Goal: Use online tool/utility: Use online tool/utility

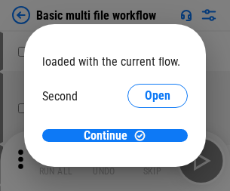
click at [145, 136] on span "Open" at bounding box center [158, 142] width 26 height 12
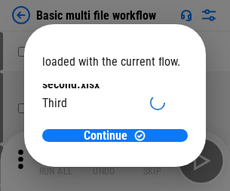
scroll to position [43, 0]
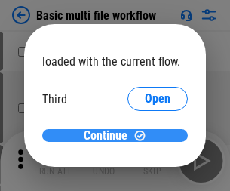
click at [109, 136] on span "Continue" at bounding box center [106, 136] width 44 height 12
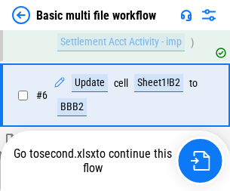
scroll to position [631, 0]
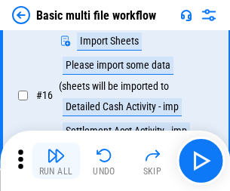
click at [56, 161] on img "button" at bounding box center [56, 155] width 18 height 18
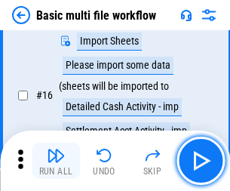
scroll to position [1004, 0]
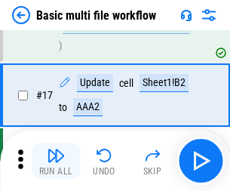
click at [56, 161] on img "button" at bounding box center [56, 155] width 18 height 18
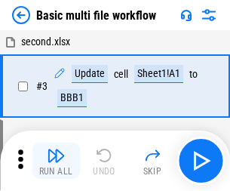
click at [56, 161] on img "button" at bounding box center [56, 155] width 18 height 18
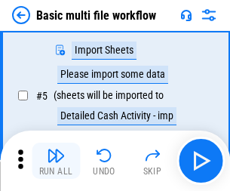
click at [56, 161] on img "button" at bounding box center [56, 155] width 18 height 18
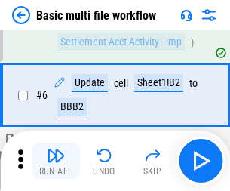
click at [56, 161] on img "button" at bounding box center [56, 155] width 18 height 18
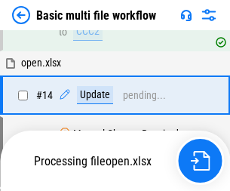
scroll to position [898, 0]
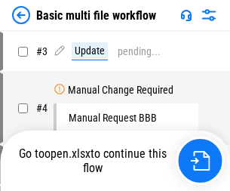
scroll to position [161, 0]
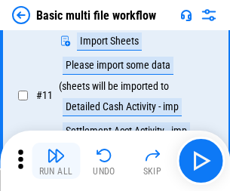
click at [56, 161] on img "button" at bounding box center [56, 155] width 18 height 18
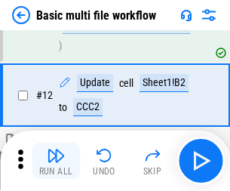
click at [56, 161] on img "button" at bounding box center [56, 155] width 18 height 18
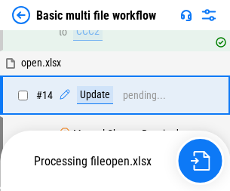
scroll to position [898, 0]
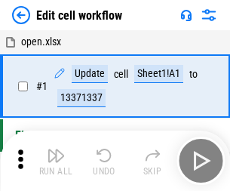
click at [56, 161] on img "button" at bounding box center [56, 155] width 18 height 18
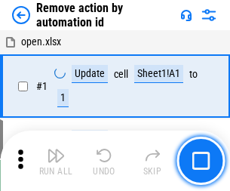
scroll to position [56, 0]
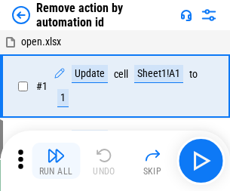
click at [56, 161] on img "button" at bounding box center [56, 155] width 18 height 18
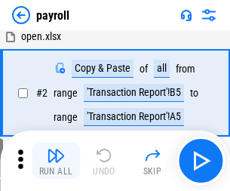
click at [56, 161] on img "button" at bounding box center [56, 155] width 18 height 18
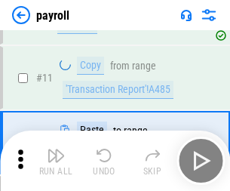
scroll to position [186, 0]
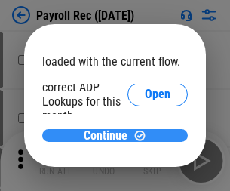
click at [109, 135] on span "Continue" at bounding box center [106, 136] width 44 height 12
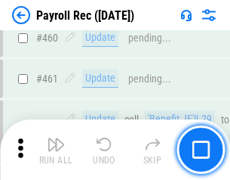
scroll to position [8038, 0]
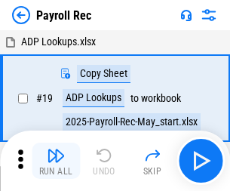
click at [56, 161] on img "button" at bounding box center [56, 155] width 18 height 18
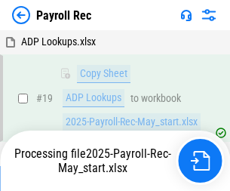
scroll to position [92, 0]
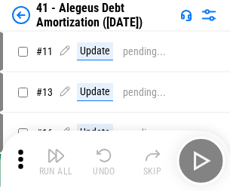
click at [56, 161] on img "button" at bounding box center [56, 155] width 18 height 18
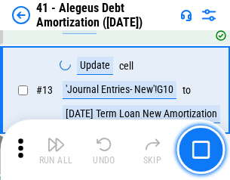
scroll to position [186, 0]
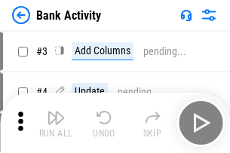
click at [56, 123] on img "button" at bounding box center [56, 118] width 18 height 18
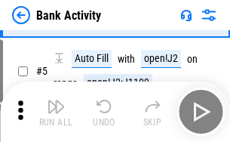
scroll to position [80, 0]
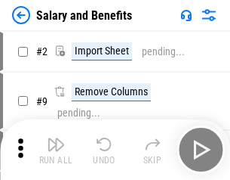
click at [56, 149] on img "button" at bounding box center [56, 144] width 18 height 18
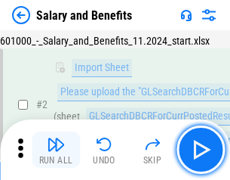
scroll to position [109, 0]
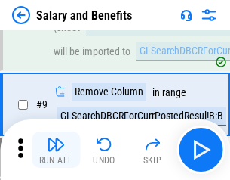
click at [56, 149] on img "button" at bounding box center [56, 144] width 18 height 18
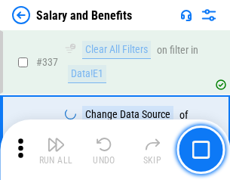
scroll to position [7062, 0]
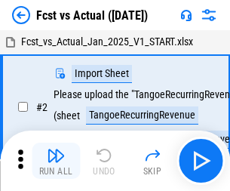
click at [56, 149] on img "button" at bounding box center [56, 155] width 18 height 18
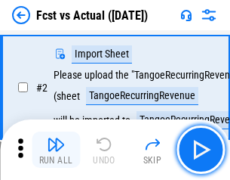
scroll to position [141, 0]
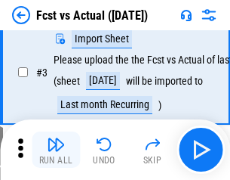
click at [56, 149] on img "button" at bounding box center [56, 144] width 18 height 18
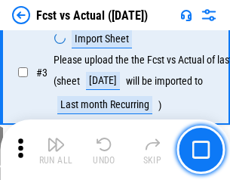
scroll to position [226, 0]
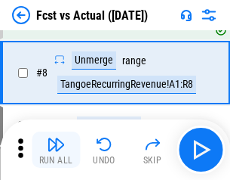
click at [56, 149] on img "button" at bounding box center [56, 144] width 18 height 18
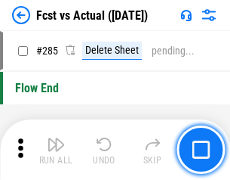
scroll to position [7139, 0]
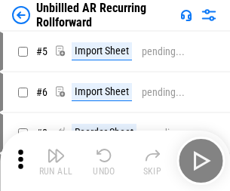
click at [56, 149] on img "button" at bounding box center [56, 155] width 18 height 18
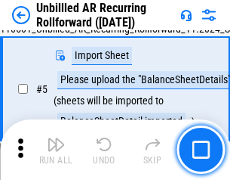
scroll to position [142, 0]
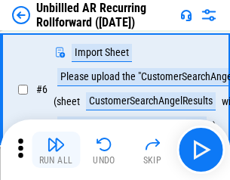
click at [56, 149] on img "button" at bounding box center [56, 144] width 18 height 18
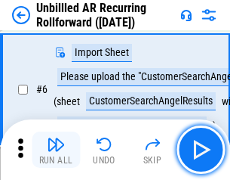
scroll to position [243, 0]
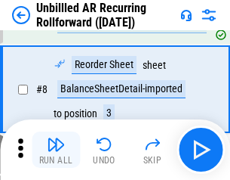
click at [56, 149] on img "button" at bounding box center [56, 144] width 18 height 18
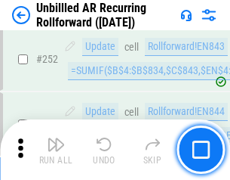
scroll to position [5123, 0]
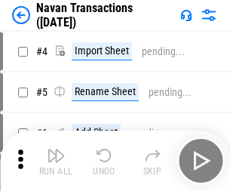
click at [56, 149] on img "button" at bounding box center [56, 155] width 18 height 18
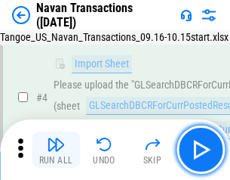
scroll to position [130, 0]
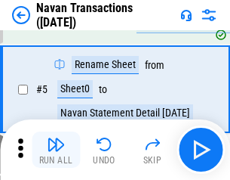
click at [56, 149] on img "button" at bounding box center [56, 144] width 18 height 18
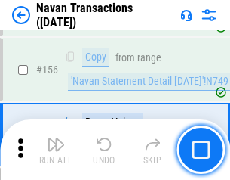
scroll to position [4890, 0]
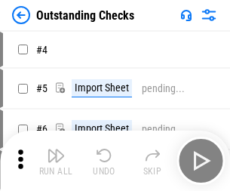
click at [56, 149] on img "button" at bounding box center [56, 155] width 18 height 18
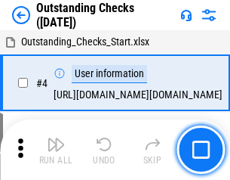
scroll to position [158, 0]
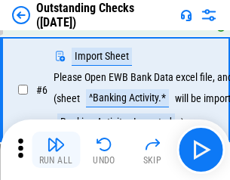
click at [56, 149] on img "button" at bounding box center [56, 144] width 18 height 18
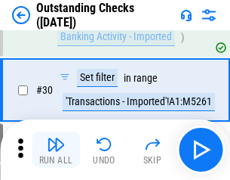
click at [56, 149] on img "button" at bounding box center [56, 144] width 18 height 18
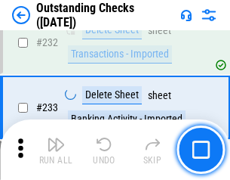
scroll to position [4580, 0]
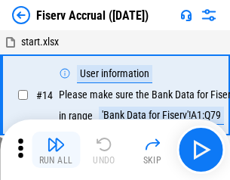
click at [56, 149] on img "button" at bounding box center [56, 144] width 18 height 18
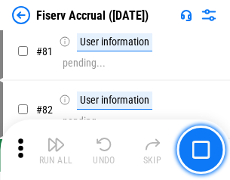
scroll to position [1982, 0]
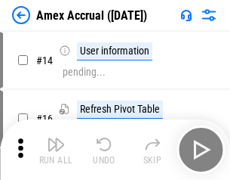
click at [56, 149] on img "button" at bounding box center [56, 144] width 18 height 18
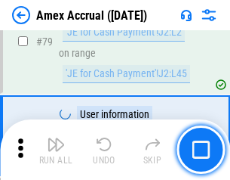
scroll to position [1958, 0]
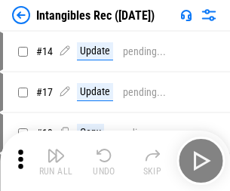
click at [56, 161] on img "button" at bounding box center [56, 155] width 18 height 18
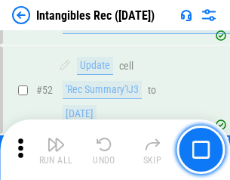
scroll to position [588, 0]
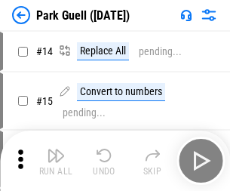
click at [56, 149] on img "button" at bounding box center [56, 155] width 18 height 18
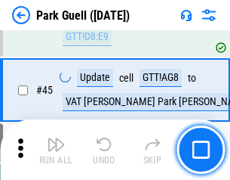
scroll to position [1886, 0]
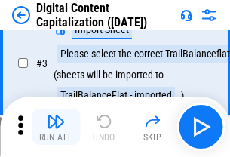
click at [56, 127] on img "button" at bounding box center [56, 121] width 18 height 18
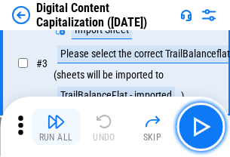
scroll to position [141, 0]
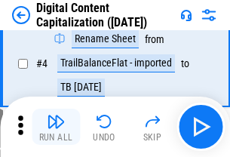
click at [56, 127] on img "button" at bounding box center [56, 121] width 18 height 18
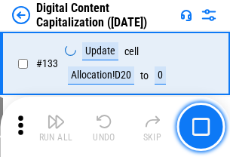
scroll to position [1600, 0]
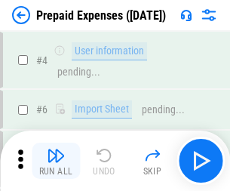
click at [56, 149] on img "button" at bounding box center [56, 155] width 18 height 18
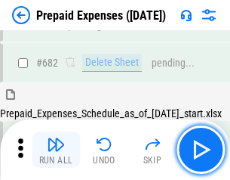
scroll to position [4147, 0]
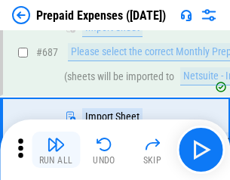
click at [56, 149] on img "button" at bounding box center [56, 144] width 18 height 18
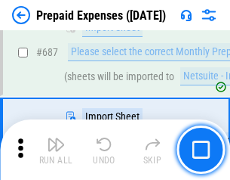
scroll to position [4224, 0]
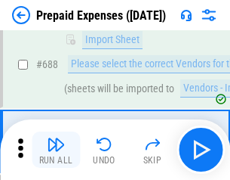
click at [56, 149] on img "button" at bounding box center [56, 144] width 18 height 18
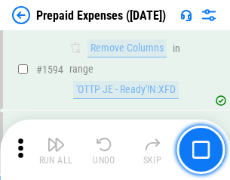
scroll to position [14686, 0]
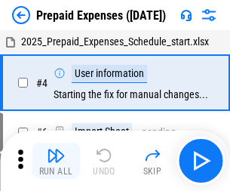
click at [56, 161] on img "button" at bounding box center [56, 155] width 18 height 18
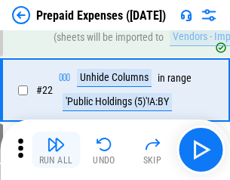
click at [56, 149] on img "button" at bounding box center [56, 144] width 18 height 18
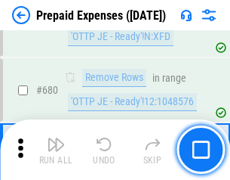
scroll to position [5252, 0]
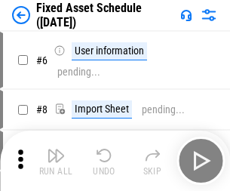
click at [56, 161] on img "button" at bounding box center [56, 155] width 18 height 18
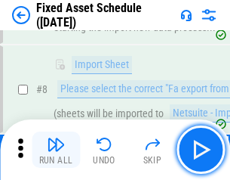
scroll to position [158, 0]
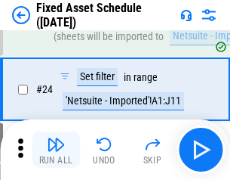
click at [56, 149] on img "button" at bounding box center [56, 144] width 18 height 18
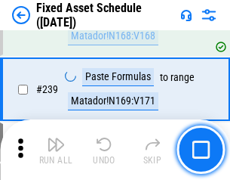
scroll to position [4672, 0]
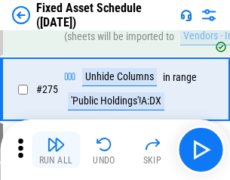
click at [56, 149] on img "button" at bounding box center [56, 144] width 18 height 18
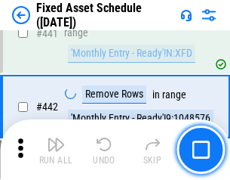
scroll to position [6743, 0]
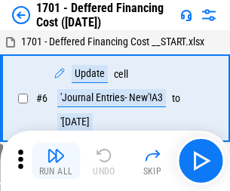
click at [56, 161] on img "button" at bounding box center [56, 155] width 18 height 18
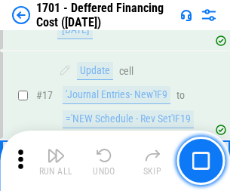
scroll to position [181, 0]
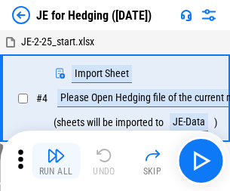
click at [56, 149] on img "button" at bounding box center [56, 155] width 18 height 18
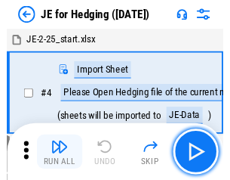
scroll to position [85, 0]
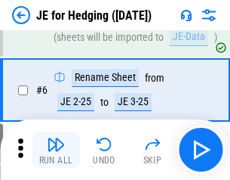
click at [56, 149] on img "button" at bounding box center [56, 144] width 18 height 18
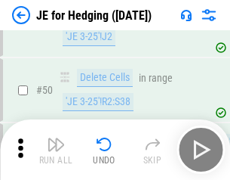
scroll to position [977, 0]
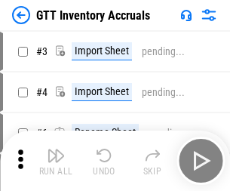
click at [56, 149] on img "button" at bounding box center [56, 155] width 18 height 18
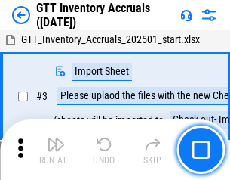
scroll to position [97, 0]
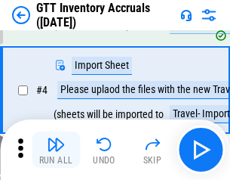
click at [56, 149] on img "button" at bounding box center [56, 144] width 18 height 18
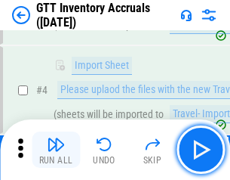
scroll to position [174, 0]
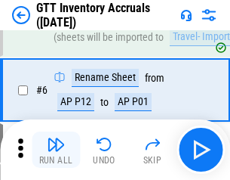
click at [56, 149] on img "button" at bounding box center [56, 144] width 18 height 18
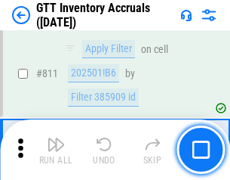
scroll to position [11449, 0]
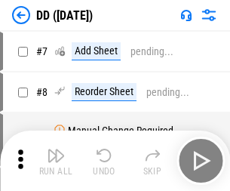
click at [56, 161] on img "button" at bounding box center [56, 155] width 18 height 18
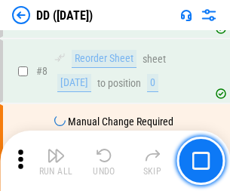
scroll to position [146, 0]
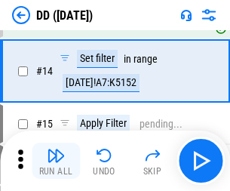
click at [56, 161] on img "button" at bounding box center [56, 155] width 18 height 18
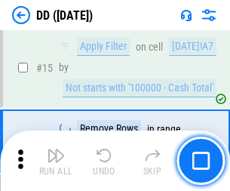
scroll to position [388, 0]
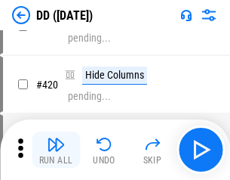
click at [56, 149] on img "button" at bounding box center [56, 144] width 18 height 18
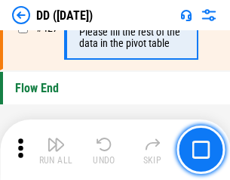
scroll to position [7219, 0]
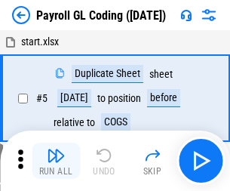
click at [56, 161] on img "button" at bounding box center [56, 155] width 18 height 18
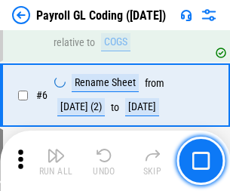
scroll to position [181, 0]
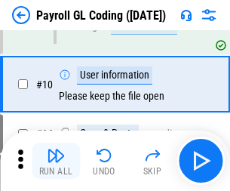
click at [56, 161] on img "button" at bounding box center [56, 155] width 18 height 18
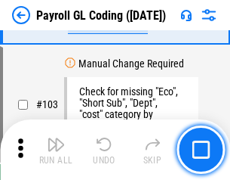
scroll to position [3539, 0]
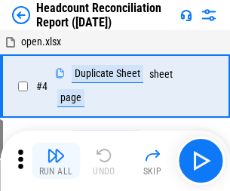
click at [56, 161] on img "button" at bounding box center [56, 155] width 18 height 18
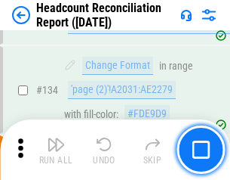
scroll to position [1813, 0]
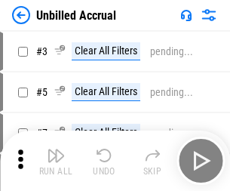
click at [56, 161] on img "button" at bounding box center [56, 155] width 18 height 18
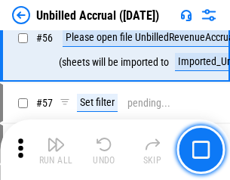
scroll to position [1652, 0]
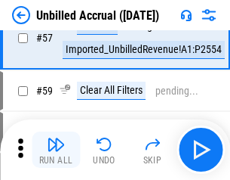
click at [56, 149] on img "button" at bounding box center [56, 144] width 18 height 18
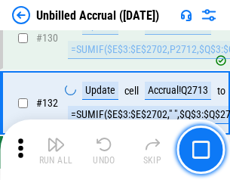
scroll to position [4493, 0]
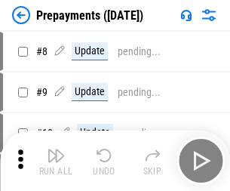
click at [56, 161] on img "button" at bounding box center [56, 155] width 18 height 18
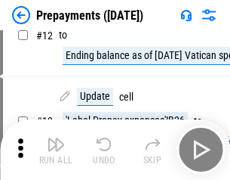
scroll to position [94, 0]
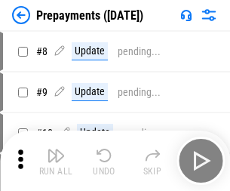
click at [56, 161] on img "button" at bounding box center [56, 155] width 18 height 18
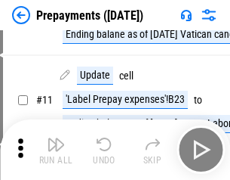
scroll to position [94, 0]
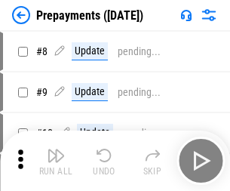
click at [56, 161] on img "button" at bounding box center [56, 155] width 18 height 18
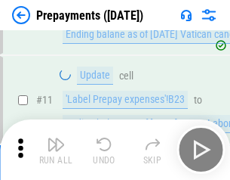
scroll to position [94, 0]
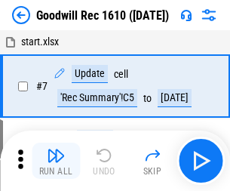
click at [56, 161] on img "button" at bounding box center [56, 155] width 18 height 18
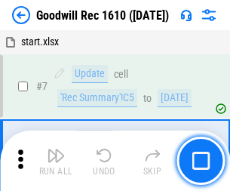
scroll to position [258, 0]
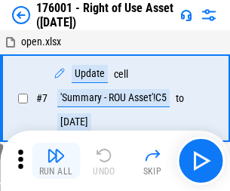
click at [56, 161] on img "button" at bounding box center [56, 155] width 18 height 18
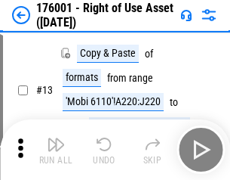
scroll to position [97, 0]
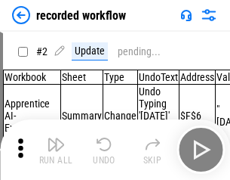
click at [56, 149] on img "button" at bounding box center [56, 144] width 18 height 18
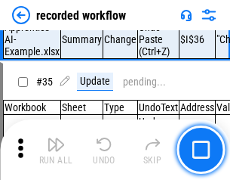
scroll to position [4715, 0]
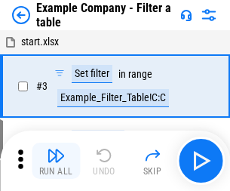
click at [56, 161] on img "button" at bounding box center [56, 155] width 18 height 18
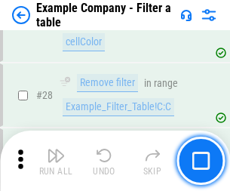
scroll to position [1380, 0]
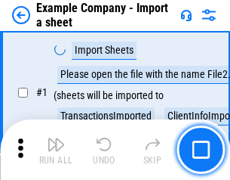
scroll to position [127, 0]
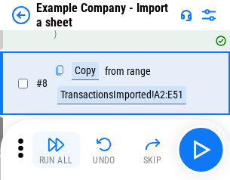
click at [56, 149] on img "button" at bounding box center [56, 144] width 18 height 18
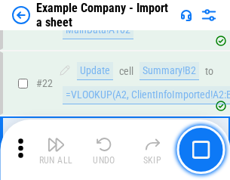
scroll to position [333, 0]
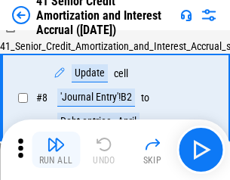
click at [56, 149] on img "button" at bounding box center [56, 144] width 18 height 18
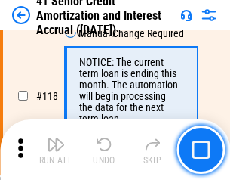
scroll to position [1423, 0]
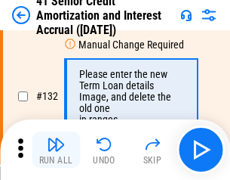
click at [56, 149] on img "button" at bounding box center [56, 144] width 18 height 18
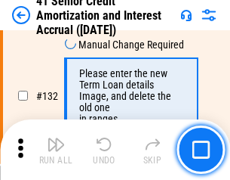
scroll to position [1576, 0]
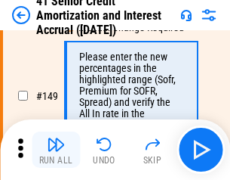
click at [56, 149] on img "button" at bounding box center [56, 144] width 18 height 18
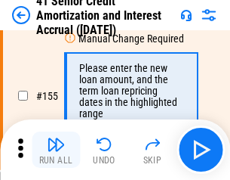
click at [56, 149] on img "button" at bounding box center [56, 144] width 18 height 18
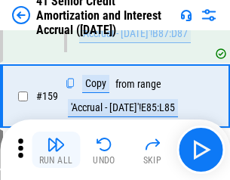
click at [56, 149] on img "button" at bounding box center [56, 144] width 18 height 18
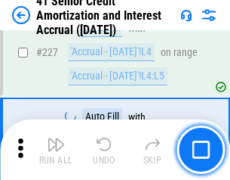
scroll to position [3378, 0]
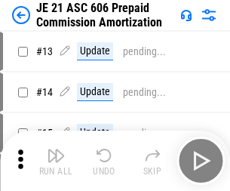
click at [56, 149] on img "button" at bounding box center [56, 155] width 18 height 18
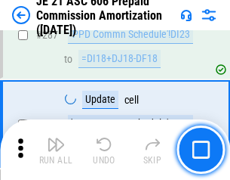
scroll to position [2775, 0]
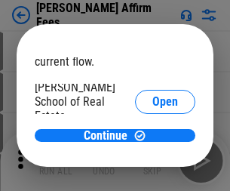
click at [152, 175] on span "Open" at bounding box center [165, 181] width 26 height 12
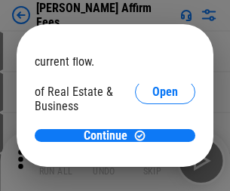
click at [152, 158] on span "Open" at bounding box center [165, 164] width 26 height 12
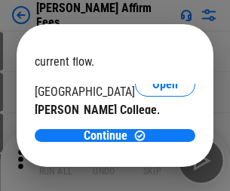
click at [152, 141] on span "Open" at bounding box center [165, 147] width 26 height 12
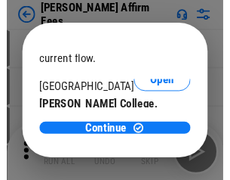
scroll to position [237, 0]
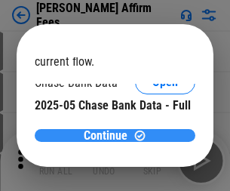
click at [109, 135] on span "Continue" at bounding box center [106, 136] width 44 height 12
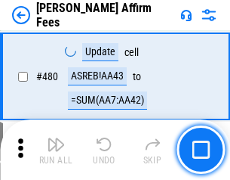
scroll to position [4101, 0]
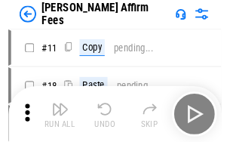
scroll to position [15, 0]
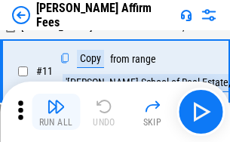
click at [56, 112] on img "button" at bounding box center [56, 106] width 18 height 18
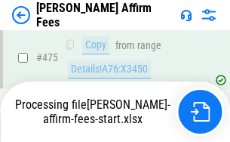
scroll to position [4120, 0]
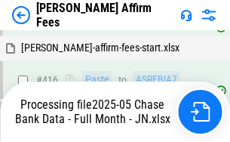
scroll to position [3978, 0]
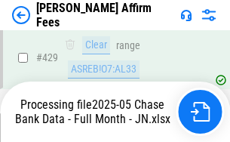
scroll to position [3956, 0]
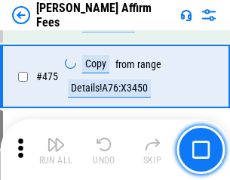
scroll to position [3937, 0]
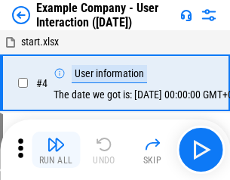
click at [56, 149] on img "button" at bounding box center [56, 144] width 18 height 18
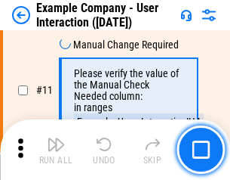
scroll to position [327, 0]
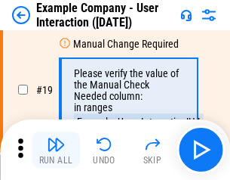
click at [56, 149] on img "button" at bounding box center [56, 144] width 18 height 18
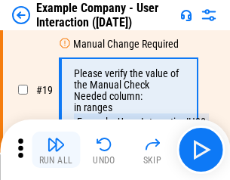
click at [56, 149] on img "button" at bounding box center [56, 144] width 18 height 18
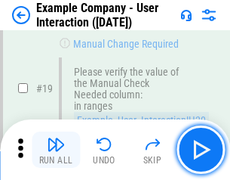
scroll to position [416, 0]
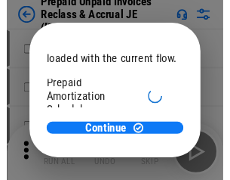
scroll to position [90, 0]
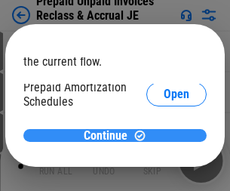
click at [109, 135] on span "Continue" at bounding box center [106, 136] width 44 height 12
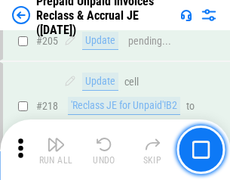
scroll to position [1955, 0]
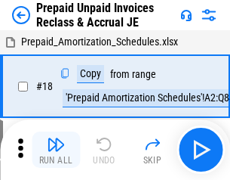
click at [56, 149] on img "button" at bounding box center [56, 144] width 18 height 18
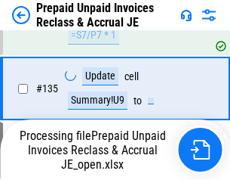
scroll to position [1955, 0]
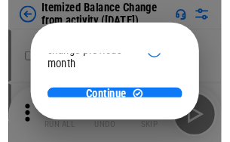
scroll to position [110, 0]
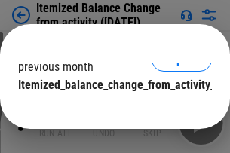
click at [109, 109] on span "Continue" at bounding box center [106, 115] width 44 height 12
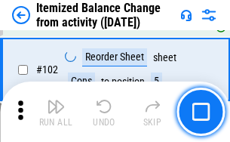
scroll to position [2523, 0]
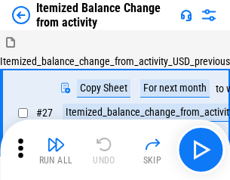
scroll to position [23, 0]
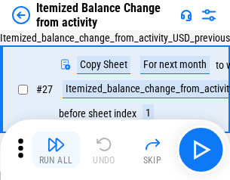
click at [56, 149] on img "button" at bounding box center [56, 144] width 18 height 18
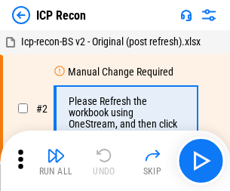
scroll to position [7, 0]
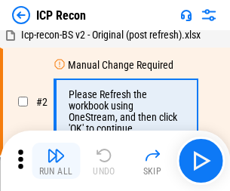
click at [56, 161] on img "button" at bounding box center [56, 155] width 18 height 18
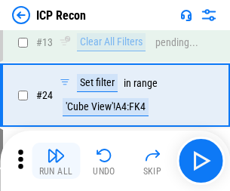
click at [56, 161] on img "button" at bounding box center [56, 155] width 18 height 18
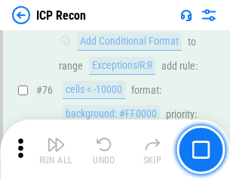
scroll to position [1355, 0]
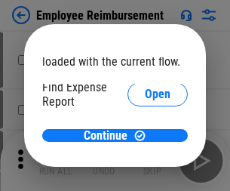
click at [145, 175] on span "Open" at bounding box center [158, 181] width 26 height 12
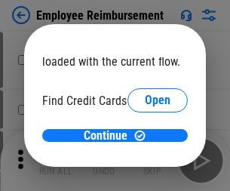
scroll to position [88, 0]
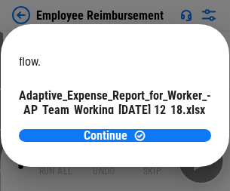
click at [168, 127] on span "Open" at bounding box center [181, 133] width 26 height 12
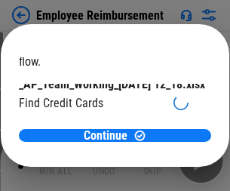
scroll to position [157, 0]
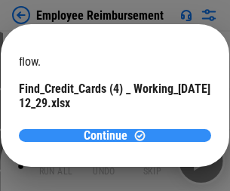
click at [109, 135] on span "Continue" at bounding box center [106, 136] width 44 height 12
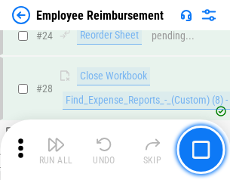
scroll to position [705, 0]
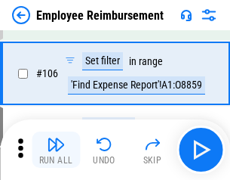
click at [56, 149] on img "button" at bounding box center [56, 144] width 18 height 18
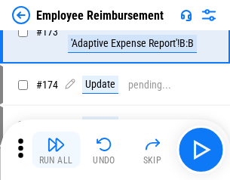
click at [56, 149] on img "button" at bounding box center [56, 144] width 18 height 18
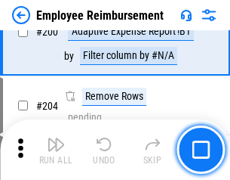
scroll to position [3816, 0]
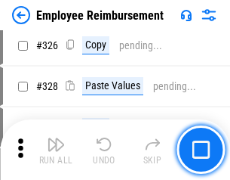
click at [56, 149] on img "button" at bounding box center [56, 144] width 18 height 18
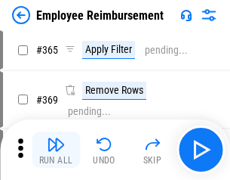
click at [56, 149] on img "button" at bounding box center [56, 144] width 18 height 18
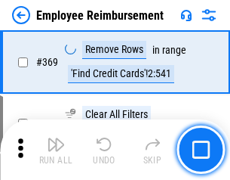
scroll to position [7776, 0]
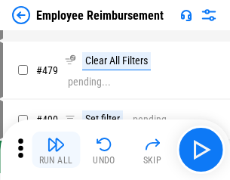
click at [56, 149] on img "button" at bounding box center [56, 144] width 18 height 18
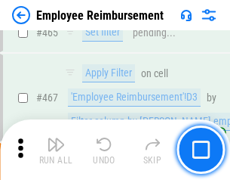
click at [56, 149] on img "button" at bounding box center [56, 144] width 18 height 18
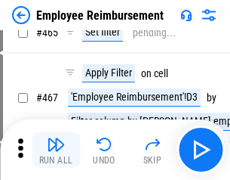
click at [56, 149] on img "button" at bounding box center [56, 144] width 18 height 18
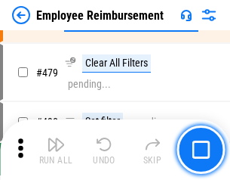
click at [56, 149] on img "button" at bounding box center [56, 144] width 18 height 18
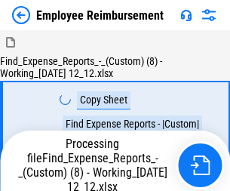
scroll to position [51, 0]
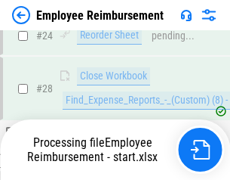
scroll to position [705, 0]
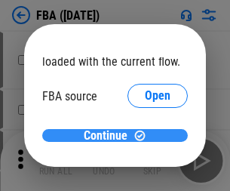
click at [109, 136] on span "Continue" at bounding box center [106, 136] width 44 height 12
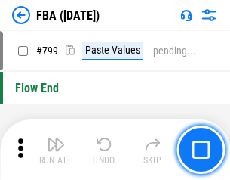
scroll to position [13503, 0]
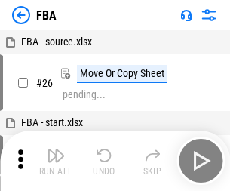
scroll to position [15, 0]
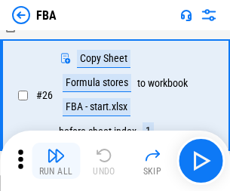
click at [56, 161] on img "button" at bounding box center [56, 155] width 18 height 18
